Goal: Task Accomplishment & Management: Use online tool/utility

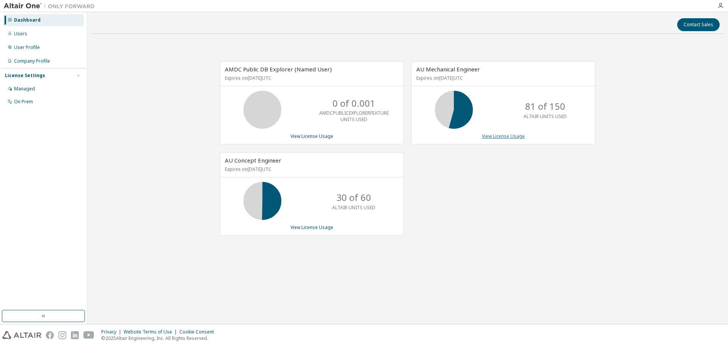
click at [511, 137] on link "View License Usage" at bounding box center [503, 136] width 43 height 6
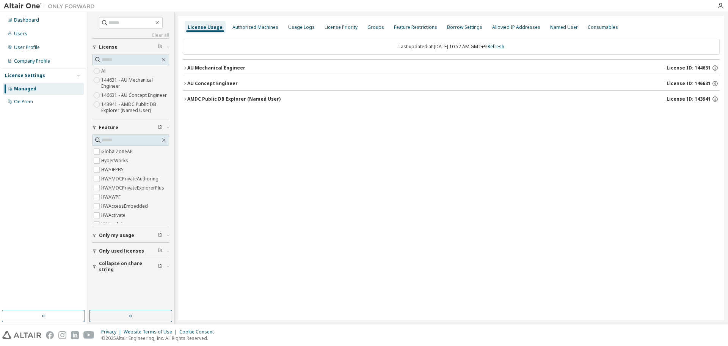
click at [186, 68] on icon "button" at bounding box center [185, 68] width 5 height 5
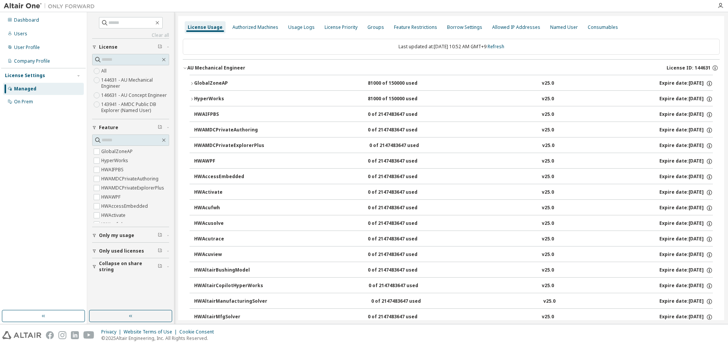
click at [190, 82] on icon "button" at bounding box center [192, 83] width 5 height 5
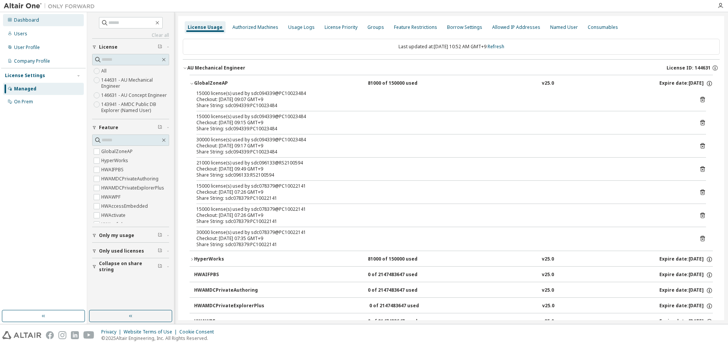
click at [27, 16] on div "Dashboard" at bounding box center [43, 20] width 81 height 12
